Goal: Task Accomplishment & Management: Use online tool/utility

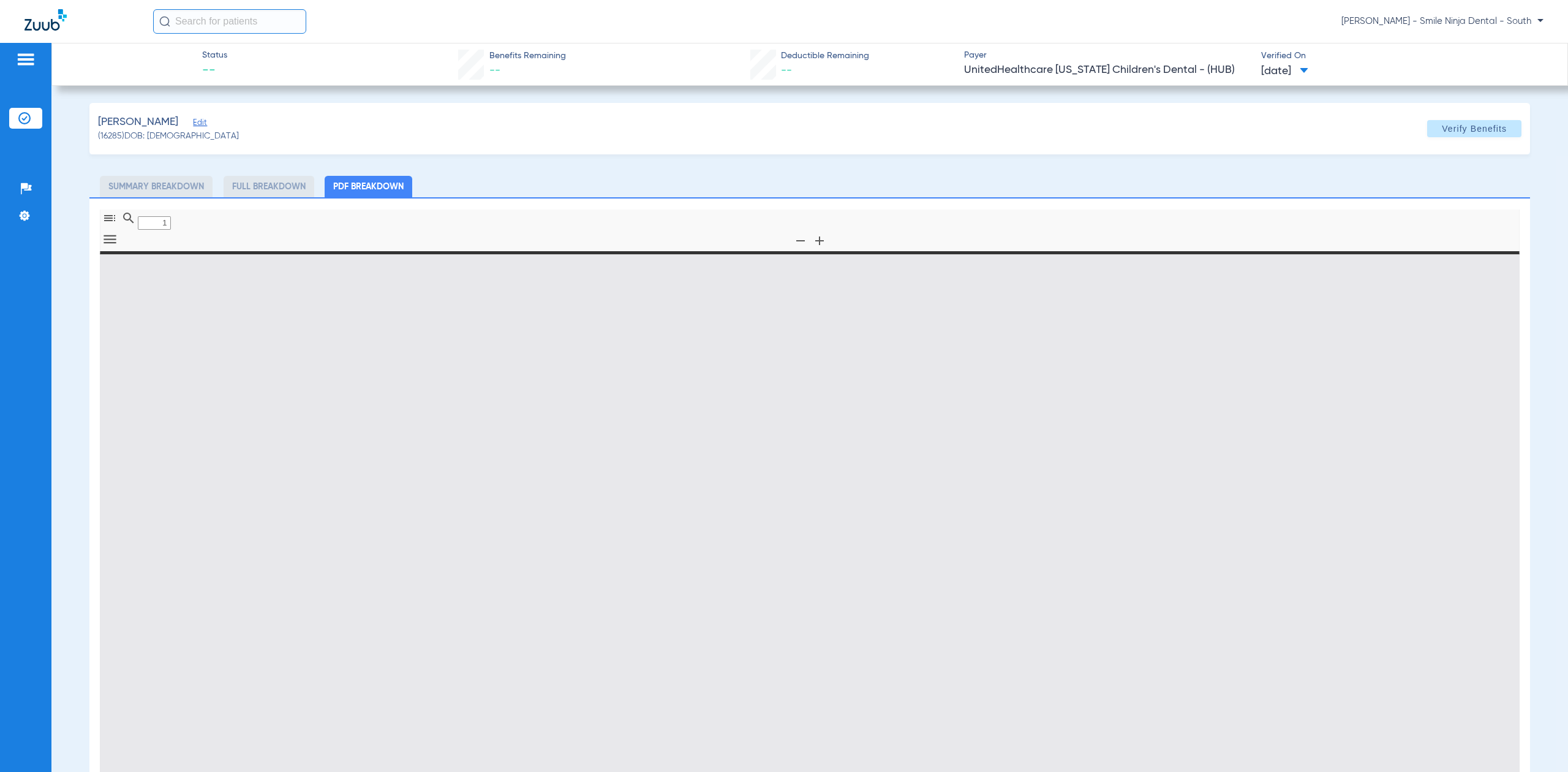
click at [53, 23] on img at bounding box center [46, 20] width 43 height 22
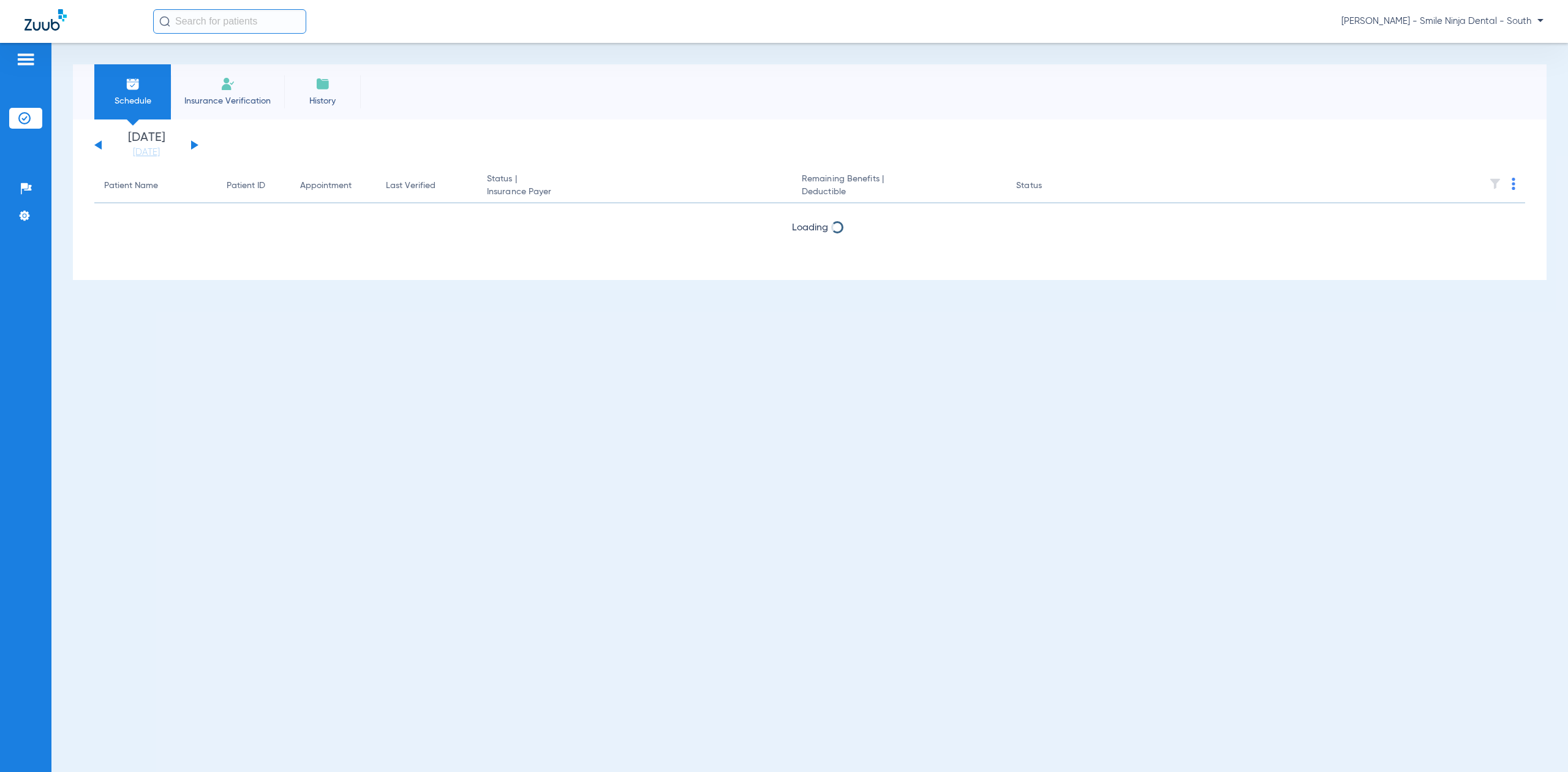
click at [37, 33] on div at bounding box center [89, 22] width 129 height 25
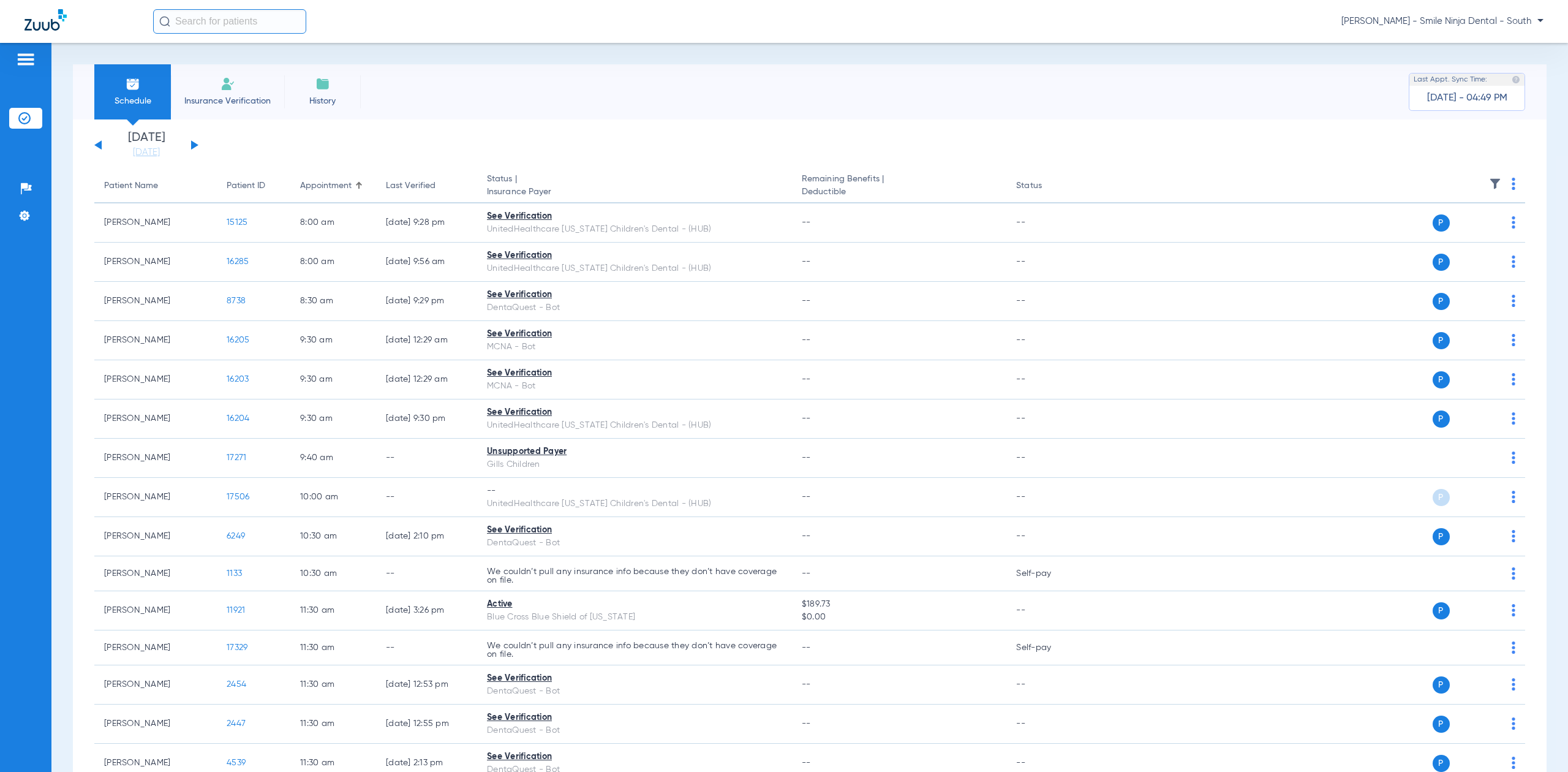
click at [1511, 184] on img at bounding box center [1513, 184] width 4 height 12
click at [1450, 236] on span "Verify All" at bounding box center [1456, 233] width 74 height 9
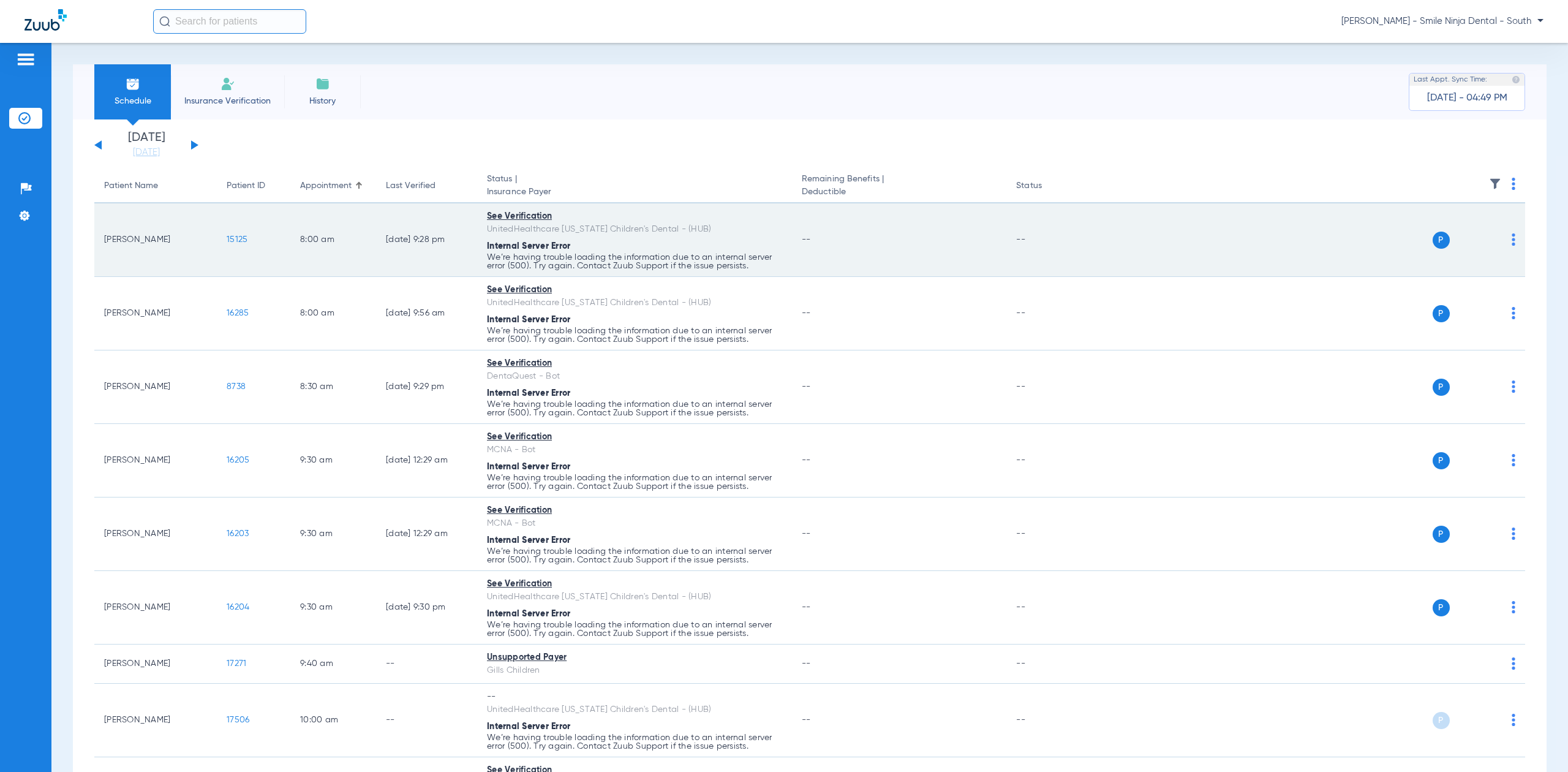
drag, startPoint x: 496, startPoint y: 257, endPoint x: 755, endPoint y: 272, distance: 259.4
click at [755, 272] on td "See Verification UnitedHealthcare [US_STATE] Children's Dental - (HUB) Internal…" at bounding box center [635, 240] width 315 height 74
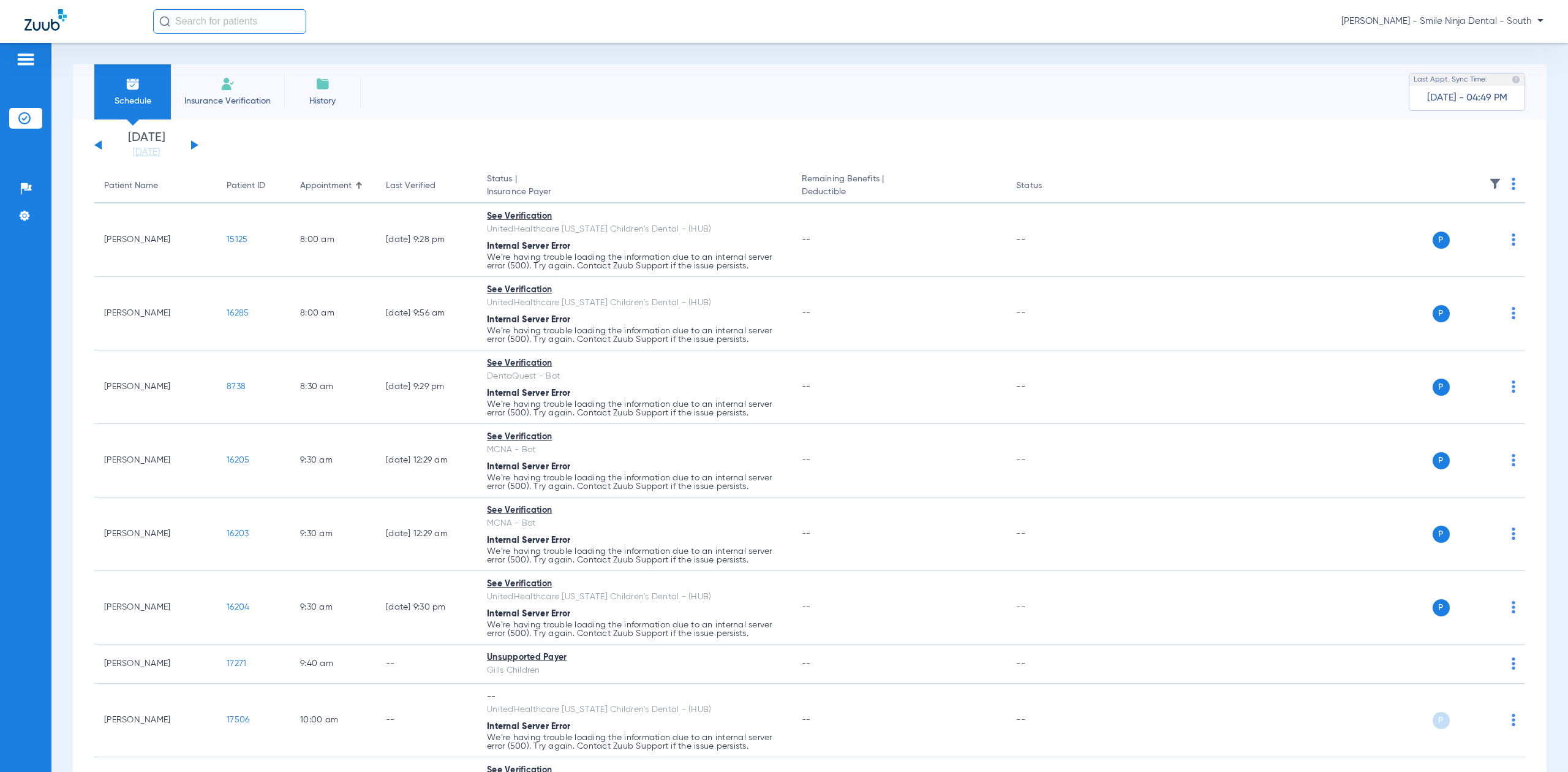
click at [725, 180] on th "Status | Insurance Payer" at bounding box center [635, 186] width 315 height 34
click at [1498, 185] on th at bounding box center [1307, 186] width 436 height 34
click at [1498, 184] on th at bounding box center [1307, 186] width 436 height 34
click at [1511, 182] on img at bounding box center [1513, 184] width 4 height 12
click at [1450, 229] on span "Verify All" at bounding box center [1456, 233] width 74 height 9
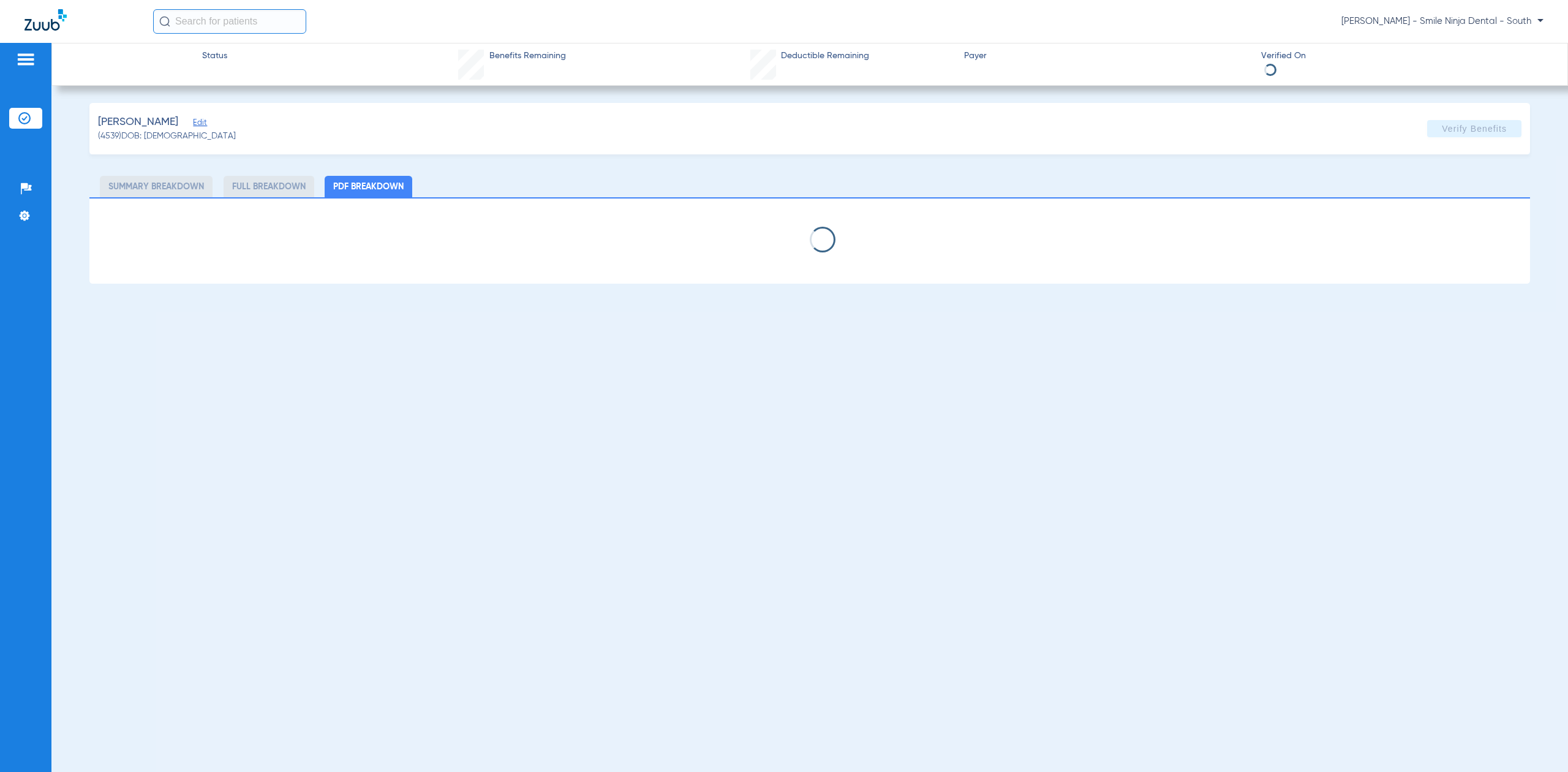
click at [33, 25] on img at bounding box center [46, 20] width 43 height 22
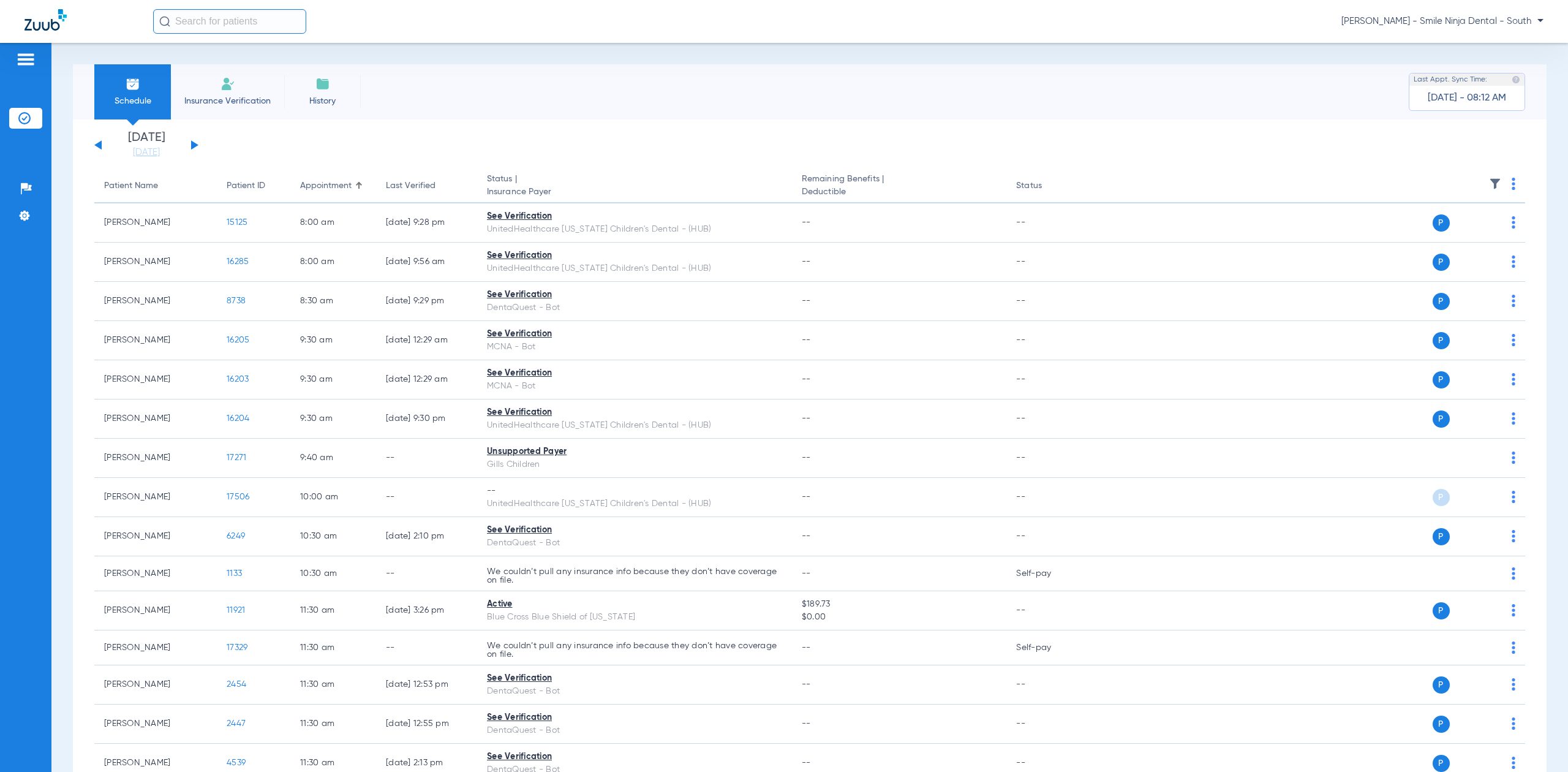
click at [1497, 182] on th at bounding box center [1307, 186] width 436 height 34
click at [1505, 190] on th at bounding box center [1307, 186] width 436 height 34
click at [1511, 189] on img at bounding box center [1513, 184] width 4 height 12
click at [1453, 226] on button "Verify All" at bounding box center [1456, 233] width 93 height 25
